Goal: Task Accomplishment & Management: Manage account settings

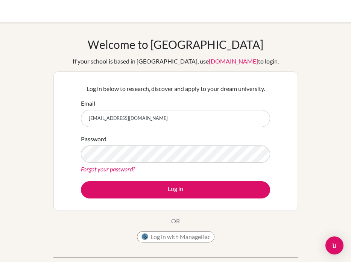
click at [166, 237] on button "Log in with ManageBac" at bounding box center [176, 237] width 78 height 11
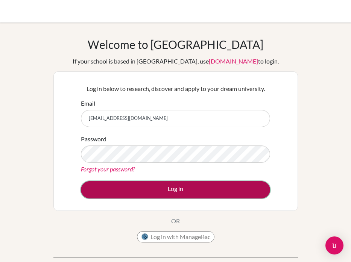
click at [259, 194] on button "Log in" at bounding box center [175, 190] width 189 height 17
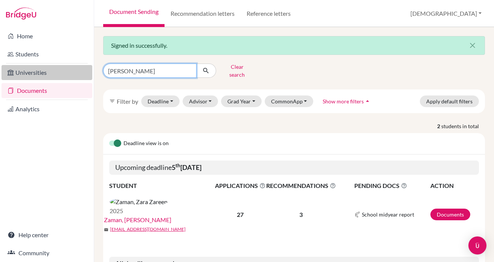
drag, startPoint x: 147, startPoint y: 71, endPoint x: 91, endPoint y: 70, distance: 56.5
click at [91, 70] on div "Home Students Universities Documents Analytics Help center Community Document S…" at bounding box center [247, 131] width 494 height 262
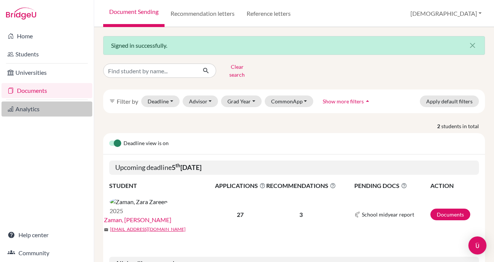
click at [25, 114] on link "Analytics" at bounding box center [47, 109] width 91 height 15
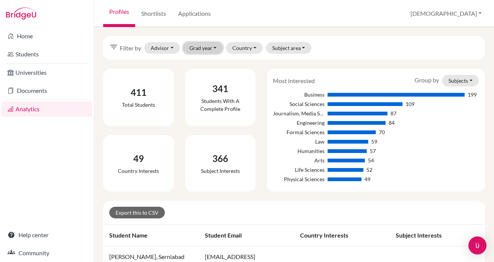
click at [214, 49] on button "Grad year" at bounding box center [203, 48] width 40 height 12
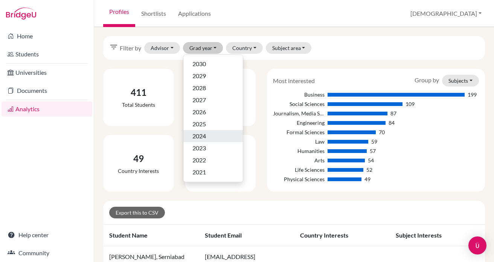
click at [201, 134] on span "2024" at bounding box center [199, 136] width 14 height 9
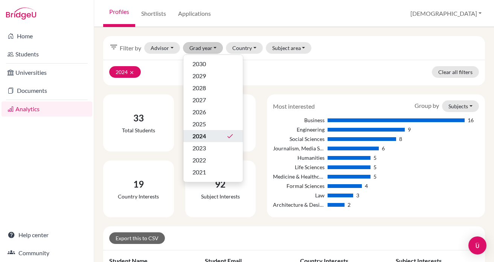
click at [342, 46] on div "filter_list Filter by Advisor Ahmed, Tasnuva Basak Shuvo, Sochi Brota Boyle, Ch…" at bounding box center [294, 48] width 382 height 24
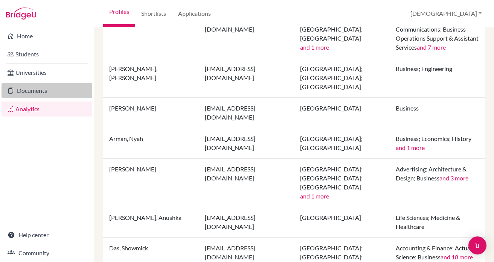
scroll to position [203, 0]
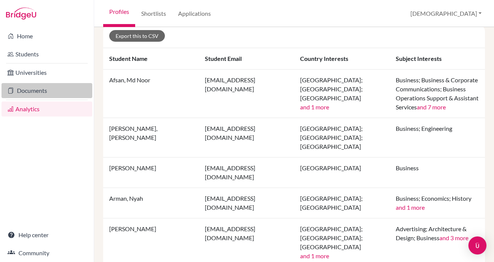
click at [45, 90] on link "Documents" at bounding box center [47, 90] width 91 height 15
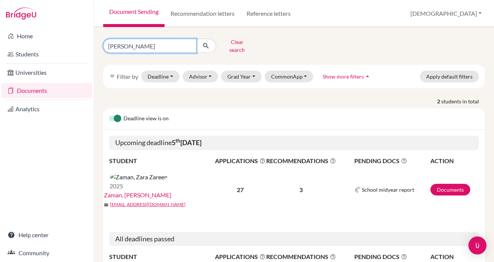
click at [187, 45] on input "zareen" at bounding box center [149, 46] width 93 height 14
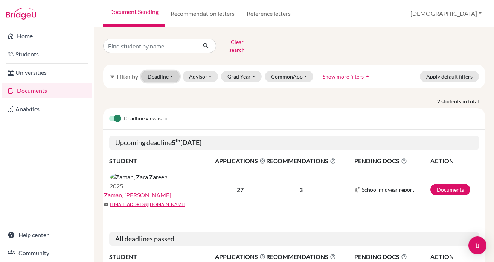
click at [164, 71] on button "Deadline - Select a date range Or double click for a single date selection Toda…" at bounding box center [160, 77] width 38 height 12
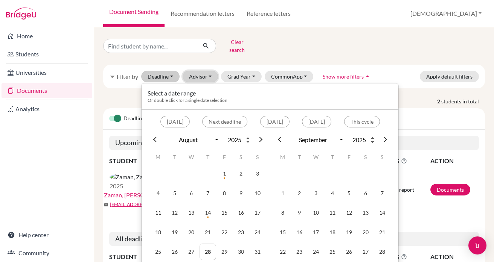
click at [207, 72] on button "Advisor" at bounding box center [201, 77] width 36 height 12
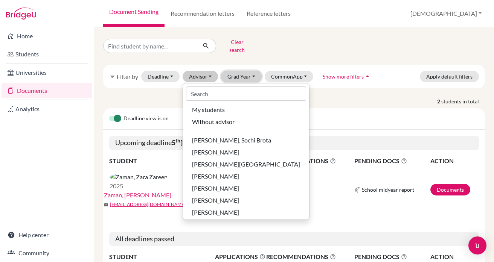
click at [236, 71] on button "Grad Year" at bounding box center [241, 77] width 41 height 12
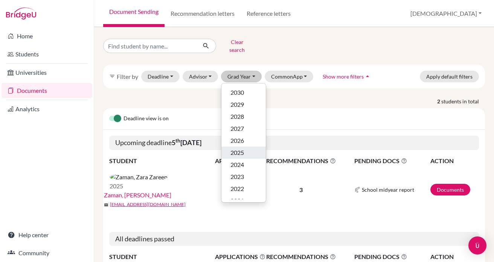
click at [242, 148] on span "2025" at bounding box center [237, 152] width 14 height 9
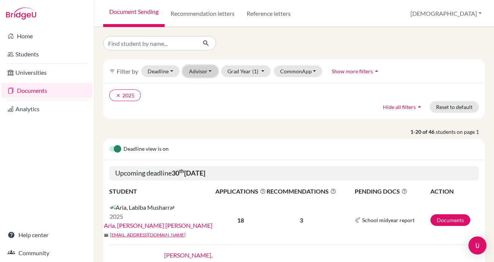
click at [202, 73] on button "Advisor" at bounding box center [201, 72] width 36 height 12
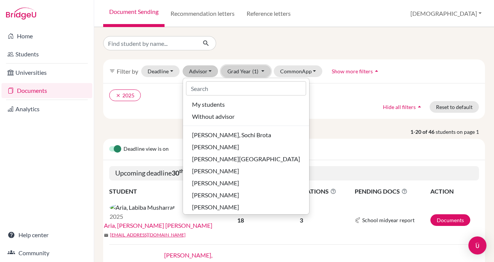
click at [253, 73] on span "(1)" at bounding box center [255, 71] width 6 height 6
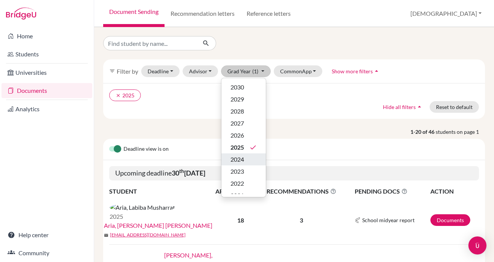
click at [237, 158] on span "2024" at bounding box center [237, 159] width 14 height 9
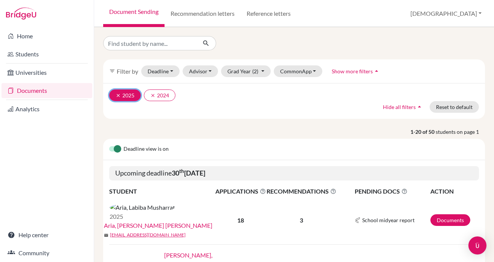
click at [117, 94] on icon "clear" at bounding box center [118, 95] width 5 height 5
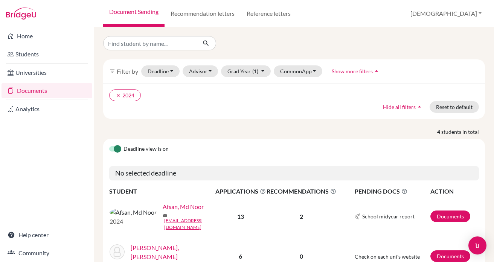
click at [129, 72] on span "Filter by" at bounding box center [127, 71] width 21 height 7
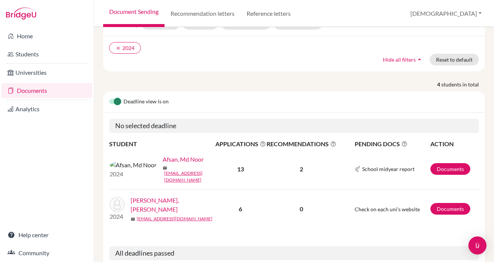
scroll to position [41, 0]
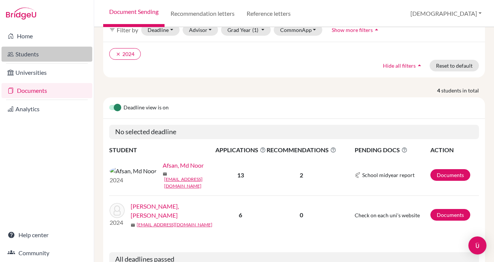
click at [35, 55] on link "Students" at bounding box center [47, 54] width 91 height 15
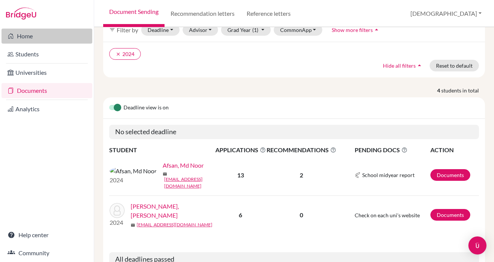
click at [17, 37] on link "Home" at bounding box center [47, 36] width 91 height 15
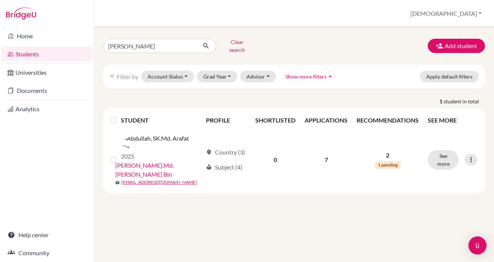
click at [30, 54] on link "Students" at bounding box center [47, 54] width 91 height 15
click at [30, 92] on link "Documents" at bounding box center [47, 90] width 91 height 15
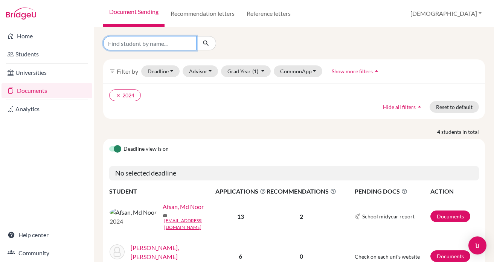
click at [184, 41] on input "Find student by name..." at bounding box center [149, 43] width 93 height 14
type input "predicted grades"
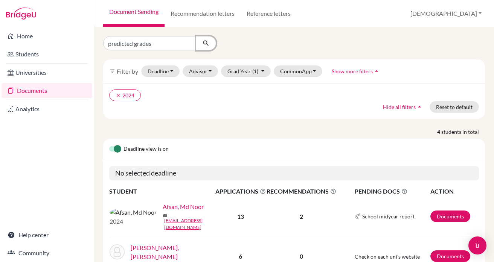
click at [206, 42] on icon "submit" at bounding box center [206, 44] width 8 height 8
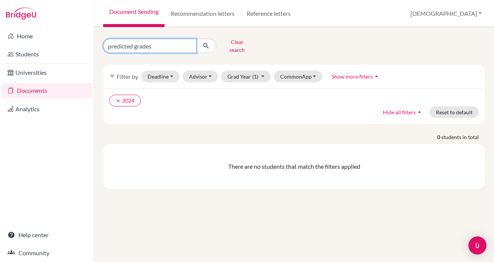
click at [162, 44] on input "predicted grades" at bounding box center [149, 46] width 93 height 14
type input "predicted grade"
click button "submit" at bounding box center [206, 46] width 20 height 14
click at [134, 44] on input "predicted grade" at bounding box center [149, 46] width 93 height 14
type input "predicted grade"
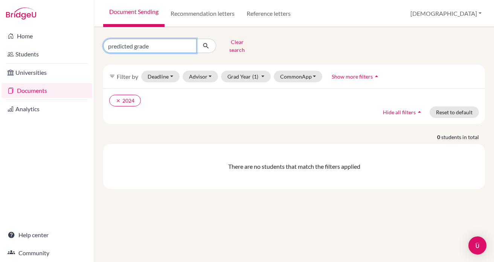
click button "submit" at bounding box center [206, 46] width 20 height 14
click at [158, 41] on input "predicted grade" at bounding box center [149, 46] width 93 height 14
click at [172, 71] on button "Deadline - Select a date range Or double click for a single date selection Toda…" at bounding box center [160, 77] width 38 height 12
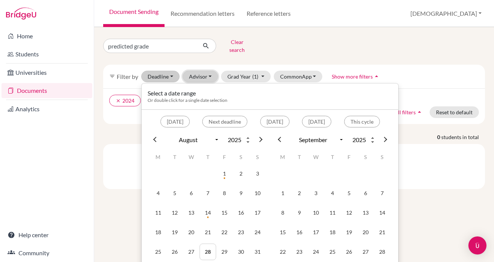
click at [195, 73] on button "Advisor" at bounding box center [201, 77] width 36 height 12
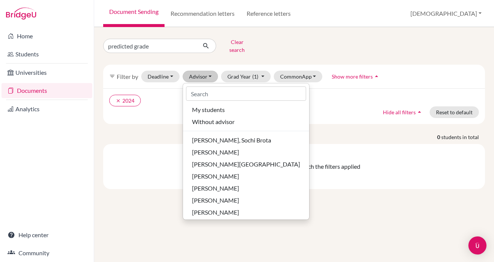
click at [165, 98] on ul "clear 2024" at bounding box center [248, 101] width 278 height 12
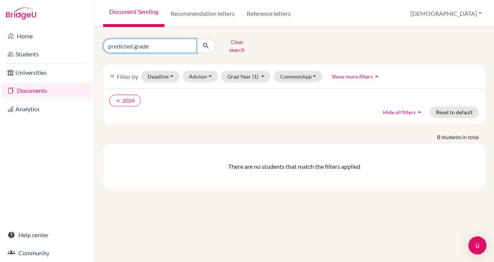
click at [146, 43] on input "predicted grade" at bounding box center [149, 46] width 93 height 14
click at [166, 44] on input "predicted grade" at bounding box center [149, 46] width 93 height 14
type input "p"
type input "PG report"
click button "submit" at bounding box center [206, 46] width 20 height 14
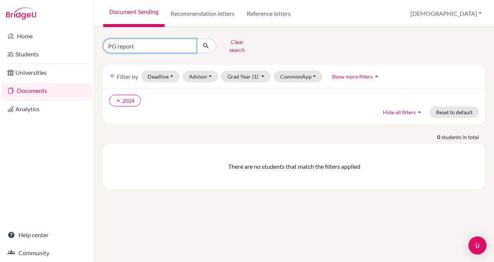
click at [154, 46] on input "PG report" at bounding box center [149, 46] width 93 height 14
click at [190, 44] on input "PG report" at bounding box center [149, 46] width 93 height 14
click at [373, 73] on icon "arrow_drop_up" at bounding box center [377, 77] width 8 height 8
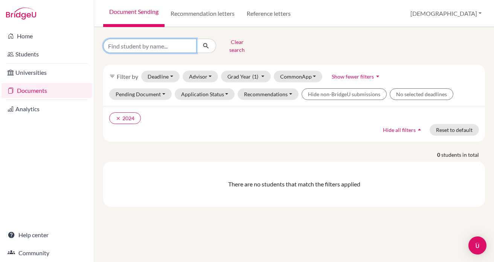
click at [162, 41] on input "Find student by name..." at bounding box center [149, 46] width 93 height 14
type input "predicted grade"
click at [188, 44] on input "predicted grade" at bounding box center [149, 46] width 93 height 14
click at [269, 49] on div "Clear search" at bounding box center [294, 46] width 393 height 20
click at [127, 113] on button "clear 2024" at bounding box center [125, 119] width 32 height 12
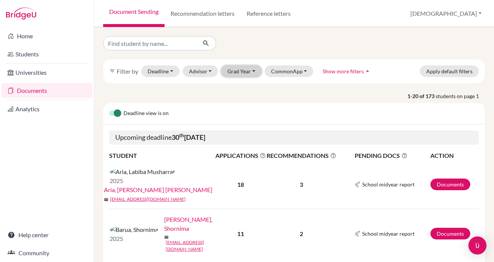
click at [230, 72] on button "Grad Year" at bounding box center [241, 72] width 41 height 12
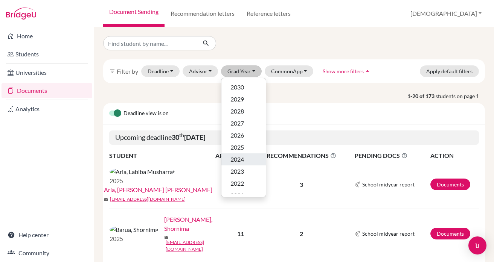
click at [241, 154] on button "2024" at bounding box center [243, 160] width 44 height 12
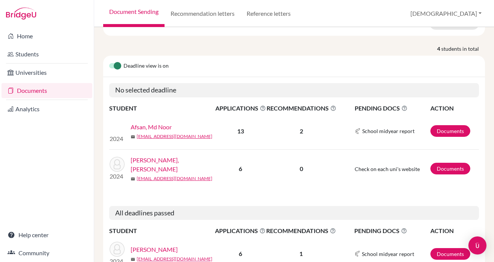
scroll to position [92, 0]
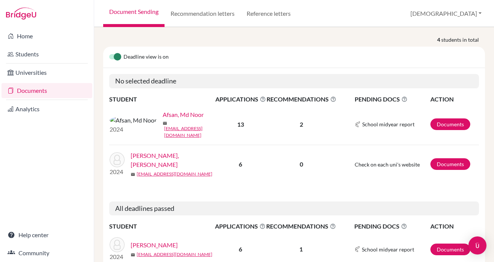
click at [163, 115] on link "Afsan, Md Noor" at bounding box center [183, 114] width 41 height 9
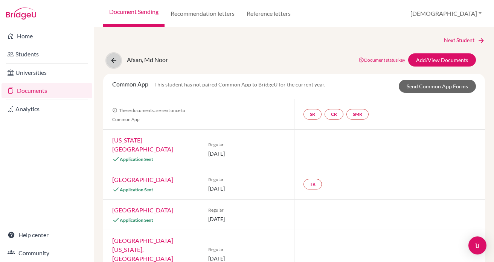
click at [114, 59] on icon at bounding box center [114, 61] width 8 height 8
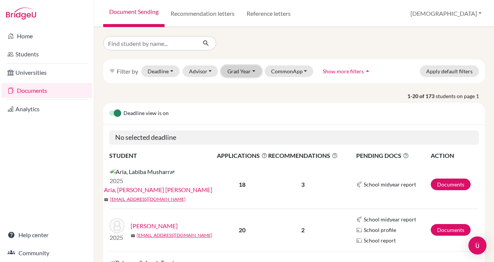
click at [230, 69] on button "Grad Year" at bounding box center [241, 72] width 41 height 12
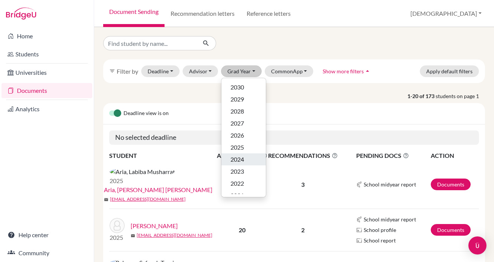
click at [237, 162] on span "2024" at bounding box center [237, 159] width 14 height 9
